Goal: Transaction & Acquisition: Purchase product/service

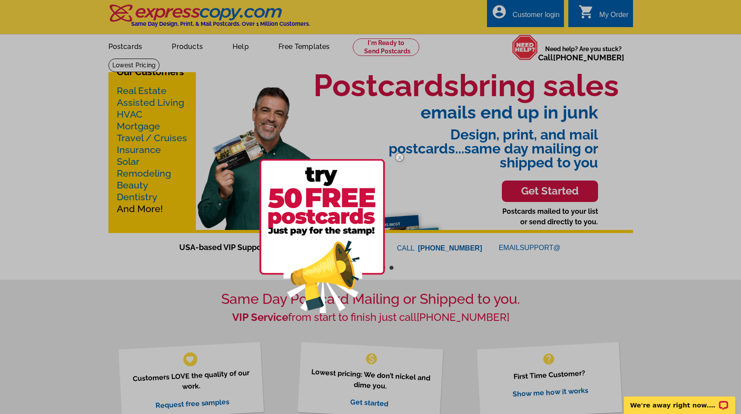
click at [323, 211] on img at bounding box center [322, 236] width 126 height 154
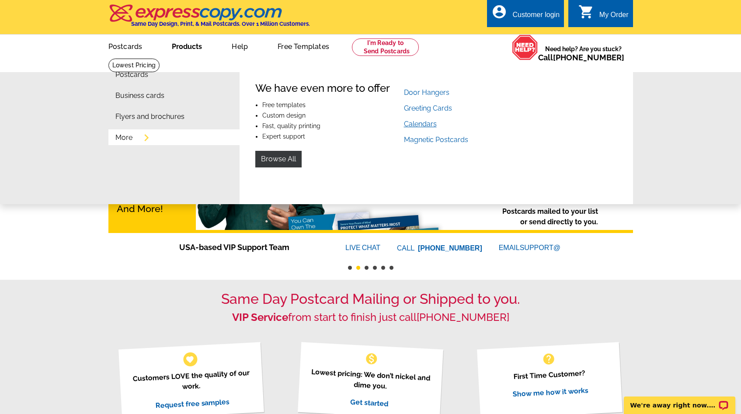
click at [435, 125] on link "Calendars" at bounding box center [420, 124] width 33 height 8
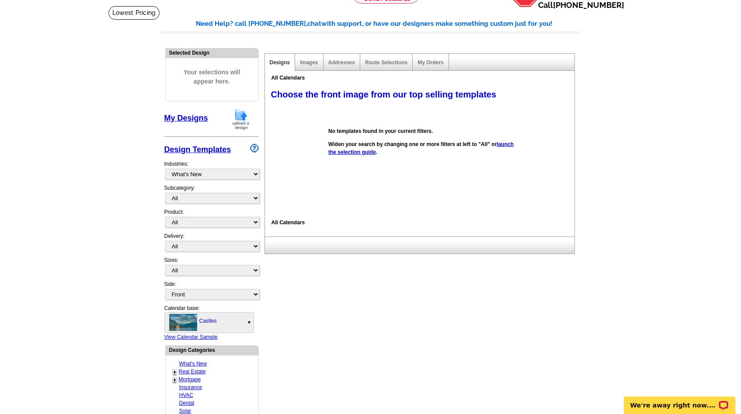
scroll to position [105, 0]
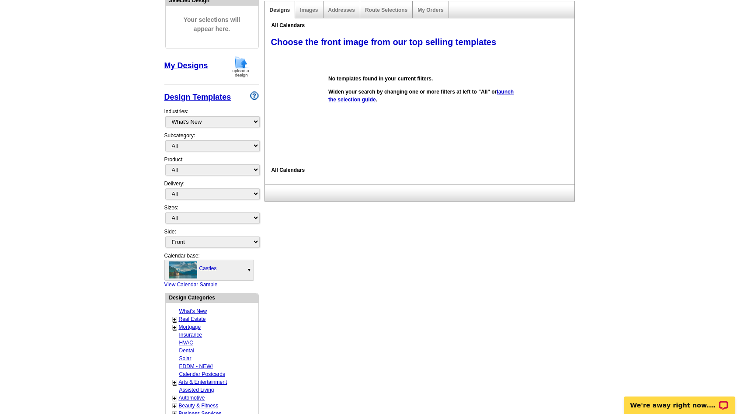
click at [252, 272] on link "Castles" at bounding box center [209, 270] width 89 height 20
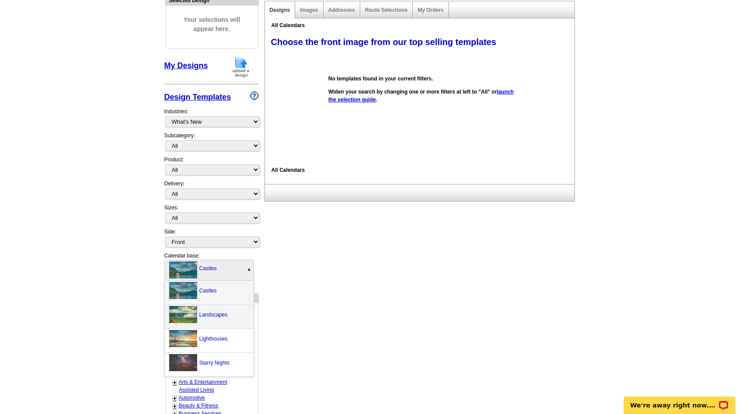
click at [227, 313] on label "Landscapes" at bounding box center [213, 314] width 28 height 17
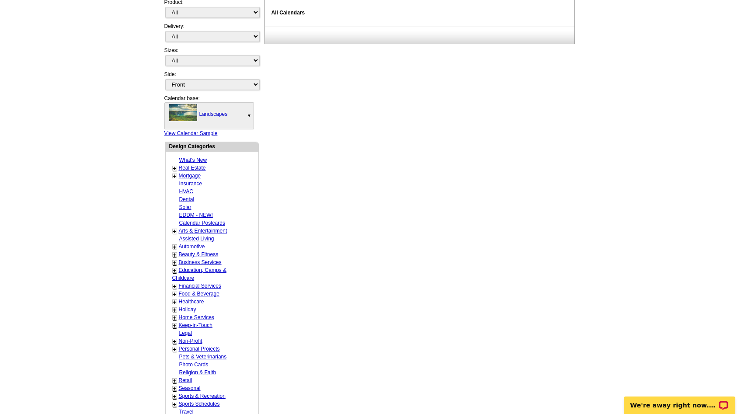
scroll to position [315, 0]
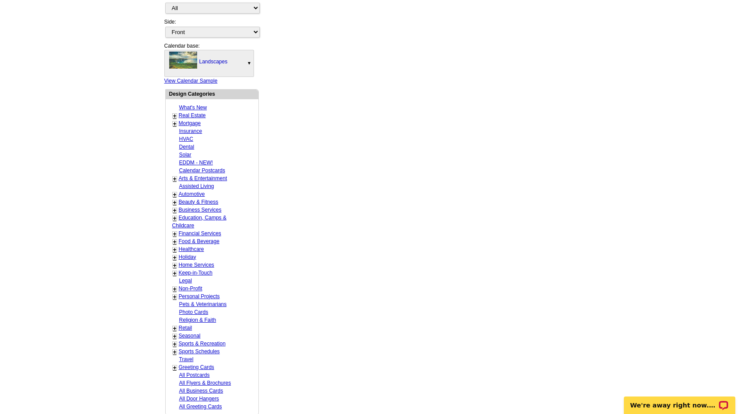
click at [190, 115] on link "Real Estate" at bounding box center [192, 115] width 27 height 6
select select "785"
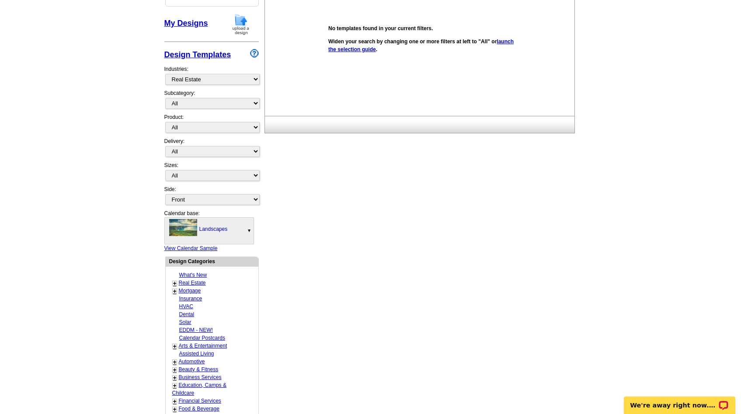
scroll to position [129, 0]
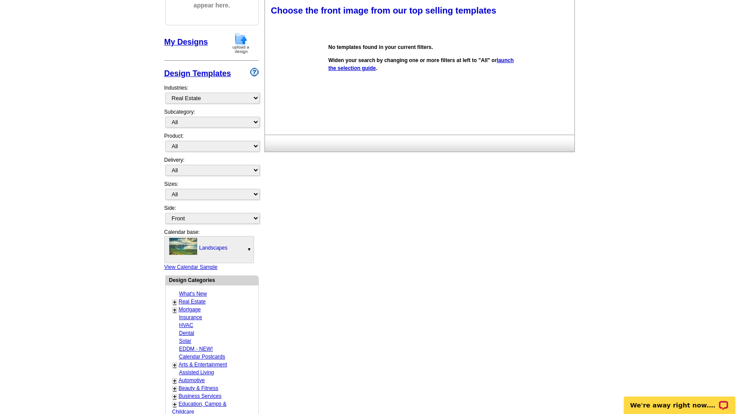
click at [175, 302] on link "+" at bounding box center [174, 302] width 3 height 7
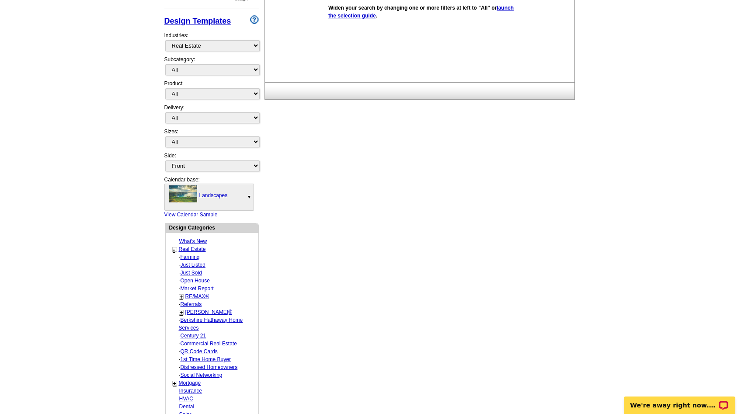
click at [212, 311] on link "Keller Williams®" at bounding box center [208, 312] width 47 height 6
select select "793"
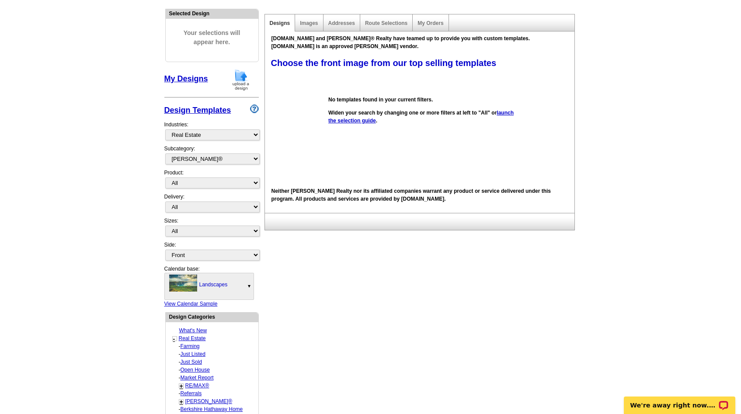
scroll to position [39, 0]
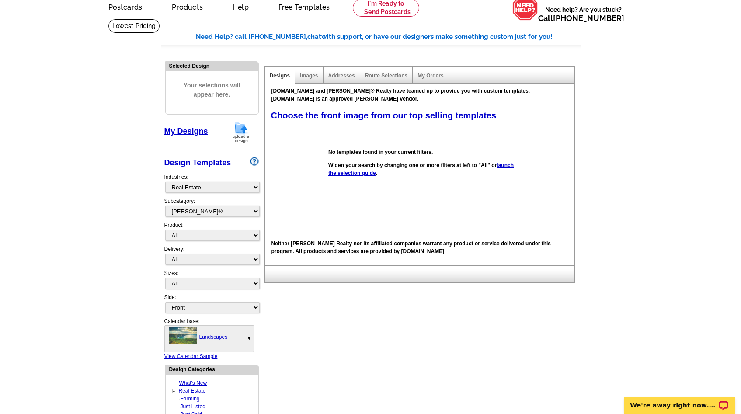
drag, startPoint x: 328, startPoint y: 91, endPoint x: 511, endPoint y: 99, distance: 183.0
click at [511, 99] on div "Expresscopy.com and Keller Williams® Realty have teamed up to provide you with …" at bounding box center [420, 95] width 310 height 20
click at [511, 99] on div "[DOMAIN_NAME] and [PERSON_NAME]® Realty have teamed up to provide you with cust…" at bounding box center [420, 95] width 310 height 20
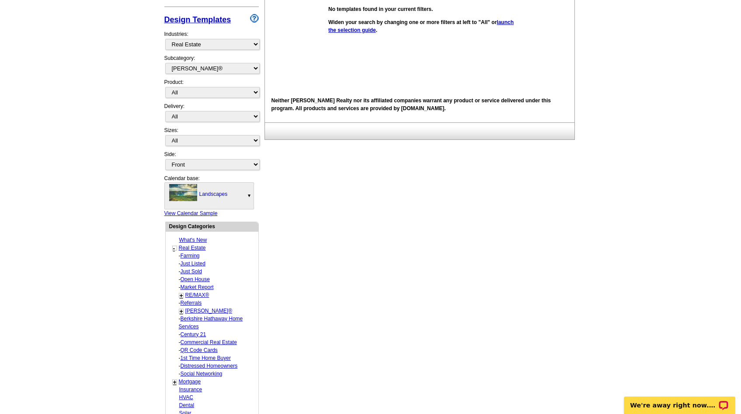
scroll to position [0, 0]
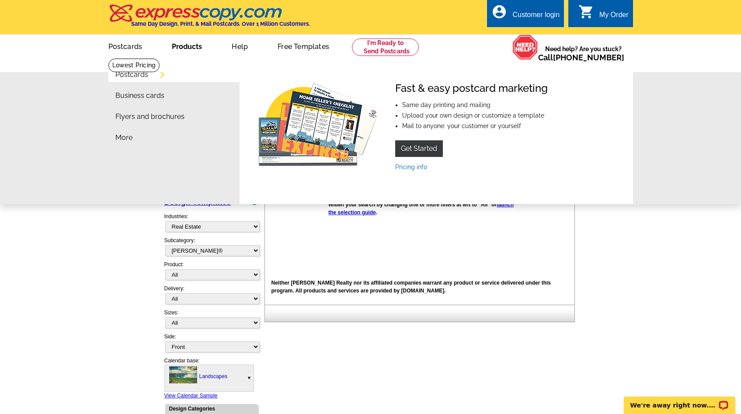
click at [145, 74] on link "Postcards" at bounding box center [131, 74] width 33 height 7
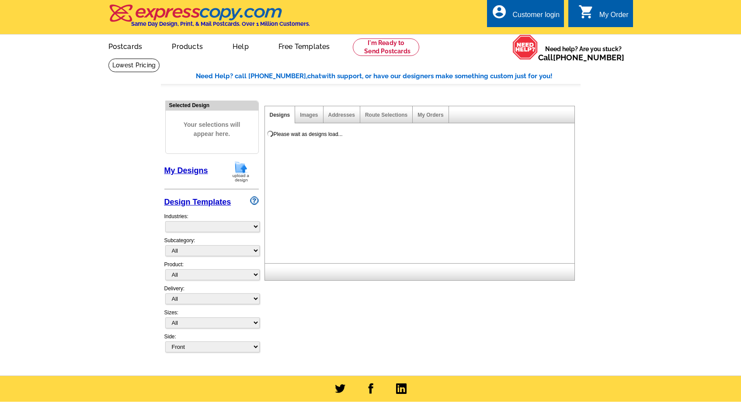
select select "831"
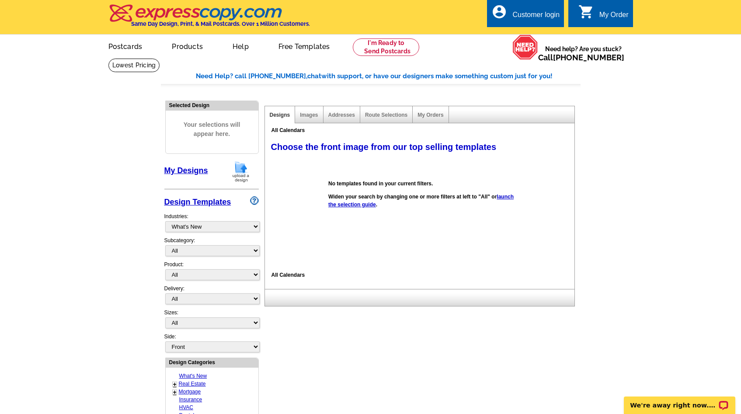
click at [289, 274] on div "All Calendars" at bounding box center [420, 208] width 310 height 145
click at [54, 204] on main "Need Help? call 800-260-5887, chat with support, or have our designers make som…" at bounding box center [370, 383] width 741 height 651
click at [276, 129] on div "All Calendars" at bounding box center [420, 130] width 310 height 12
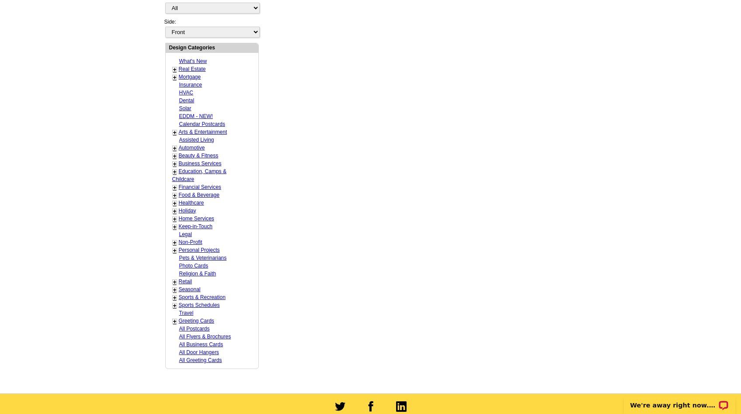
scroll to position [472, 0]
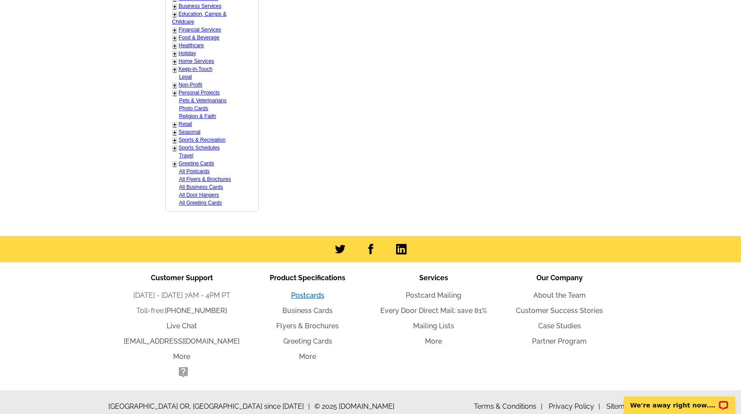
click at [304, 292] on link "Postcards" at bounding box center [307, 295] width 33 height 8
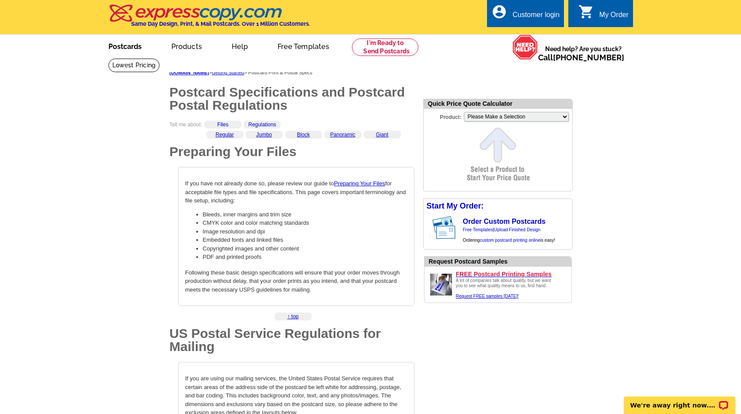
click at [124, 47] on link "Postcards" at bounding box center [124, 45] width 61 height 21
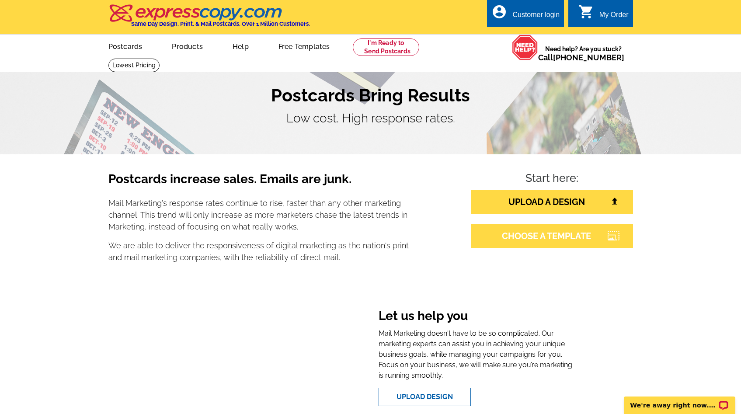
click at [551, 244] on link "CHOOSE A TEMPLATE" at bounding box center [553, 236] width 162 height 24
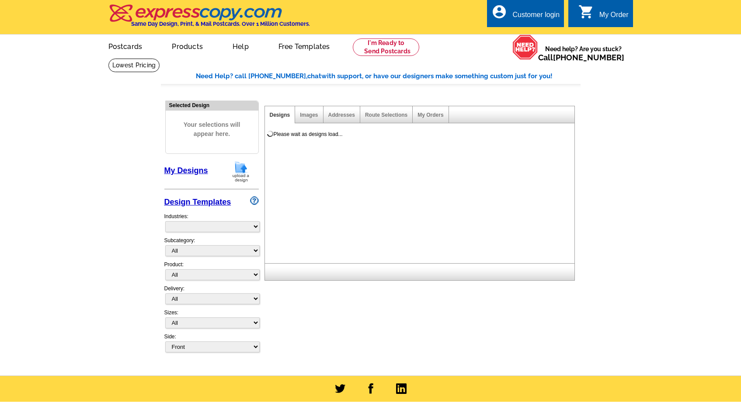
select select "785"
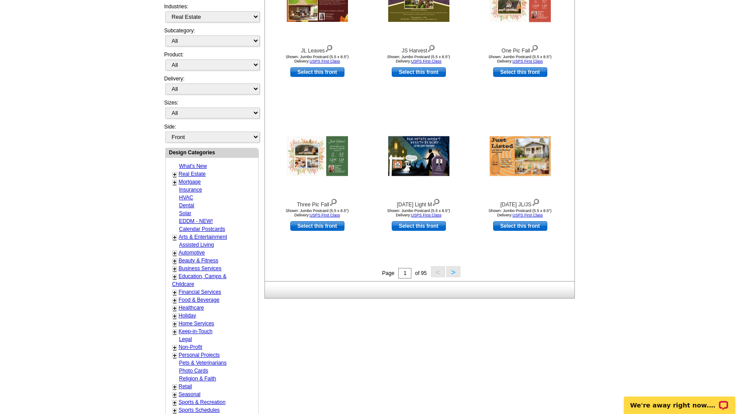
scroll to position [262, 0]
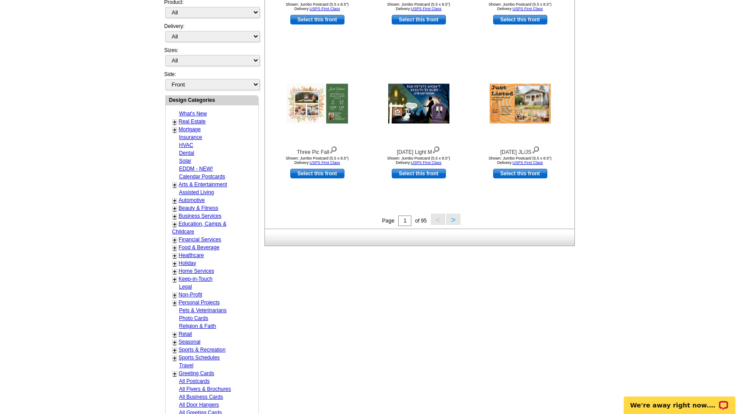
click at [175, 121] on link "+" at bounding box center [174, 122] width 3 height 7
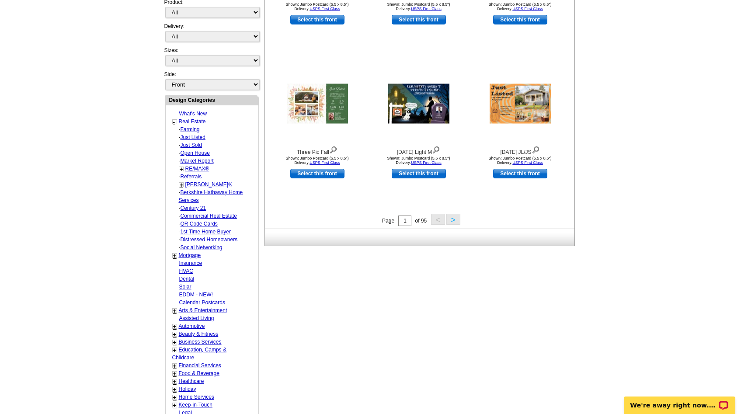
click at [191, 189] on div "- Berkshire Hathaway Home Services" at bounding box center [214, 197] width 85 height 16
click at [193, 185] on link "[PERSON_NAME]®" at bounding box center [208, 185] width 47 height 6
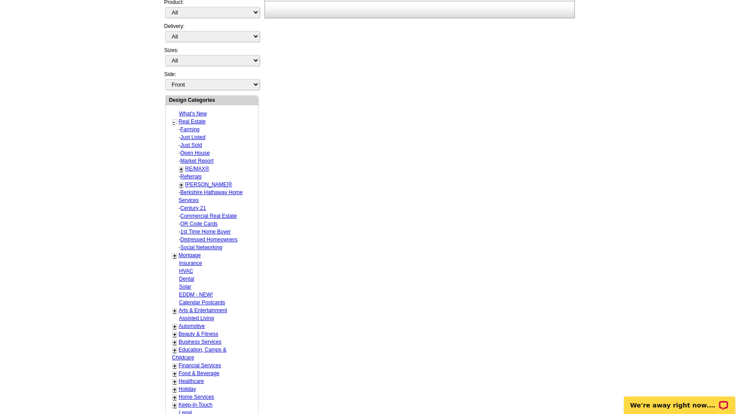
select select "793"
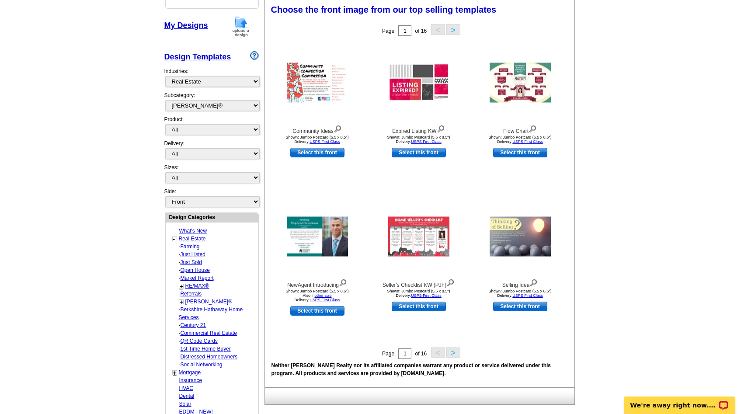
scroll to position [144, 0]
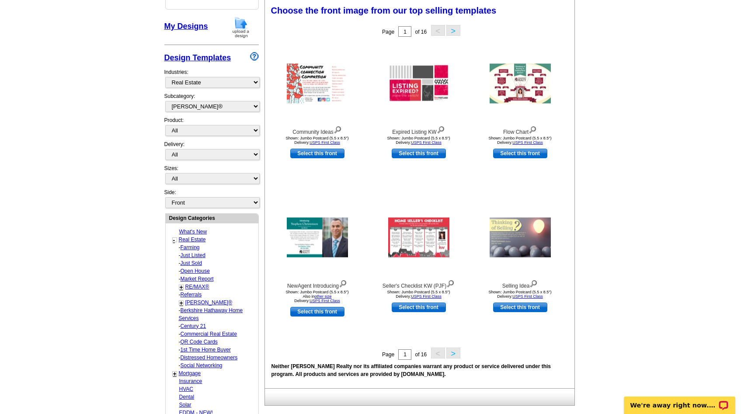
click at [454, 356] on button ">" at bounding box center [454, 353] width 14 height 11
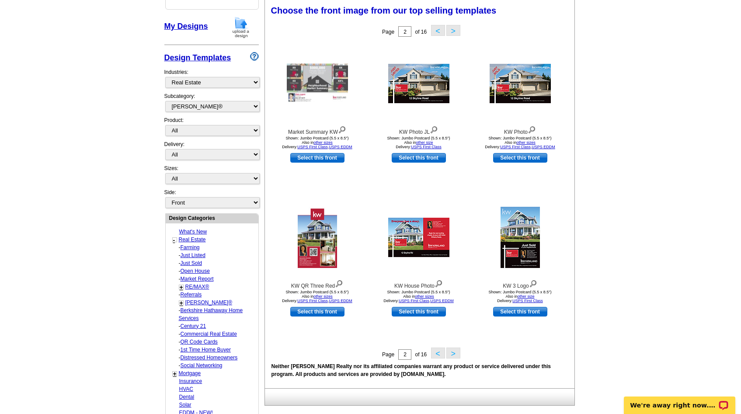
scroll to position [0, 0]
